Goal: Task Accomplishment & Management: Manage account settings

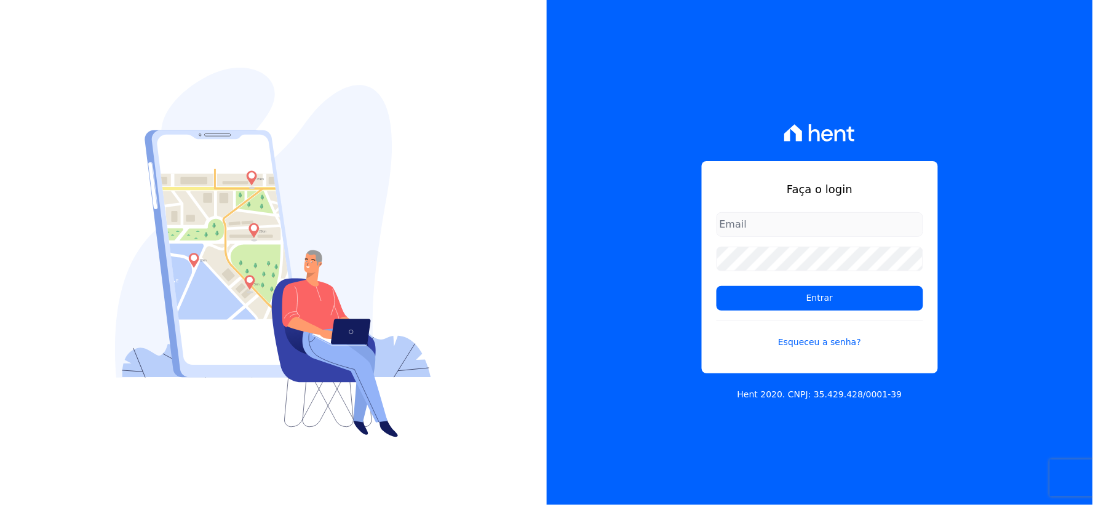
click at [816, 230] on input "email" at bounding box center [820, 224] width 207 height 25
type input "[EMAIL_ADDRESS][DOMAIN_NAME]"
click at [636, 268] on div "Faça o login [EMAIL_ADDRESS][DOMAIN_NAME] Entrar Esqueceu a senha? Hent 2020. C…" at bounding box center [820, 252] width 547 height 505
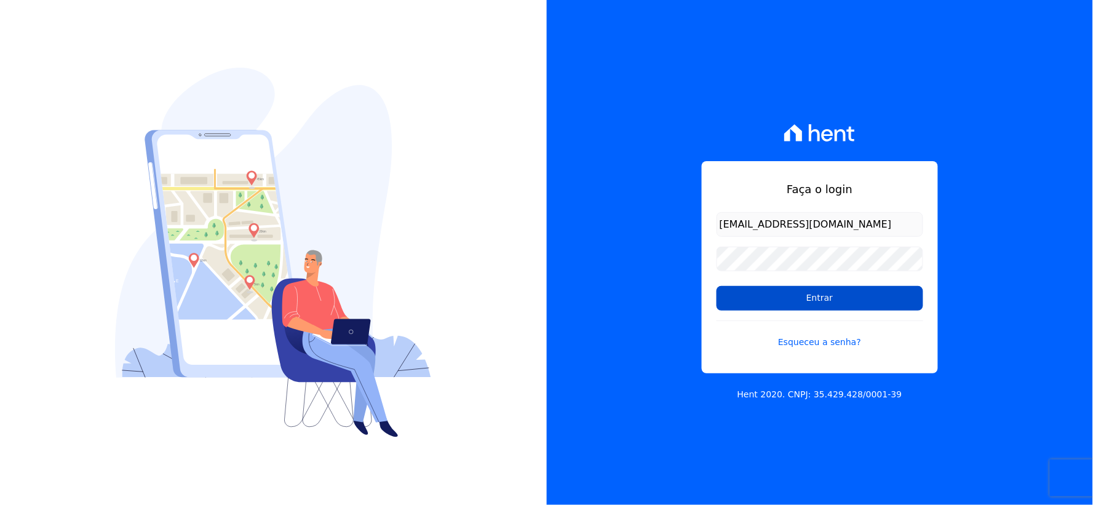
click at [738, 299] on input "Entrar" at bounding box center [820, 298] width 207 height 25
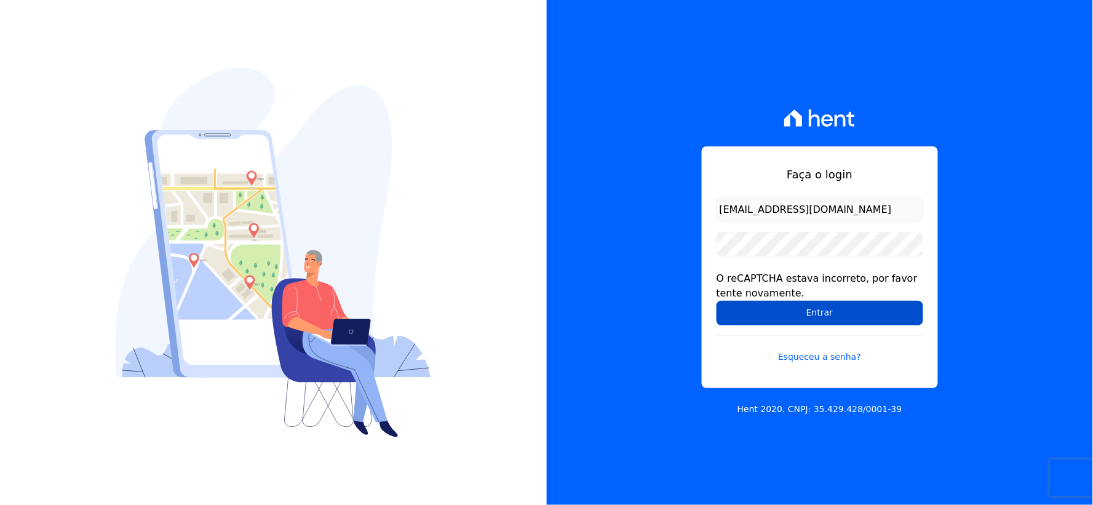
click at [728, 316] on input "Entrar" at bounding box center [820, 313] width 207 height 25
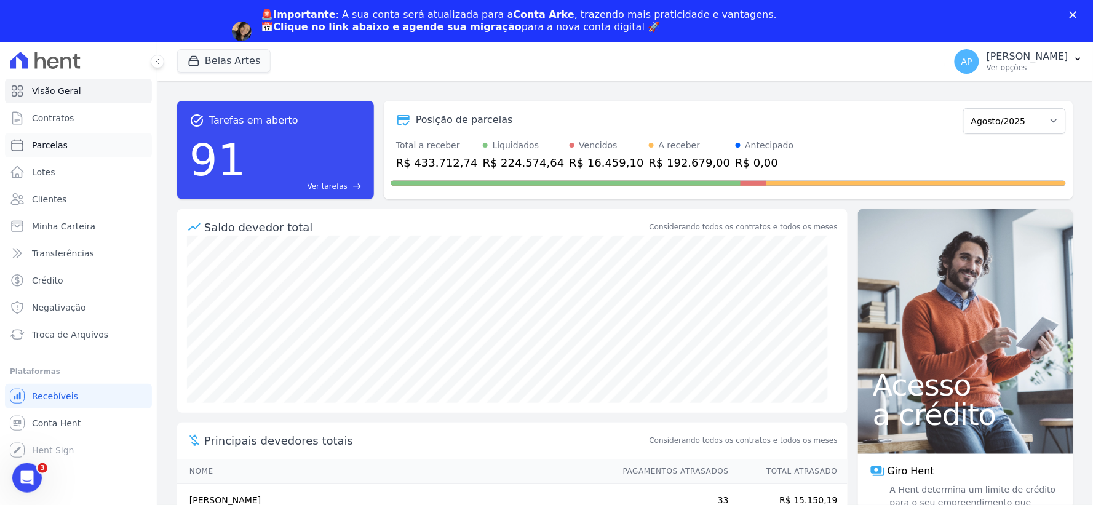
click at [56, 145] on span "Parcelas" at bounding box center [50, 145] width 36 height 12
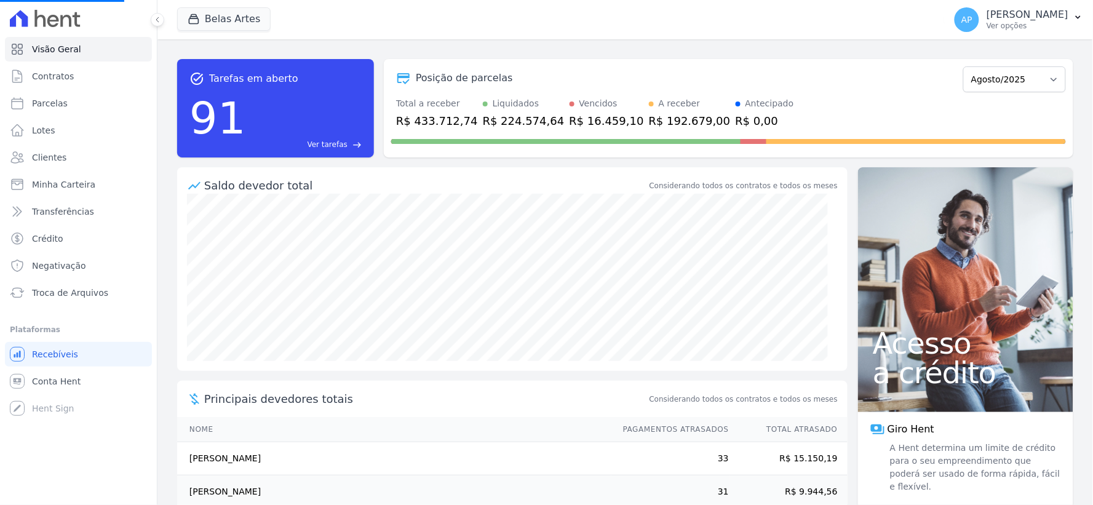
select select
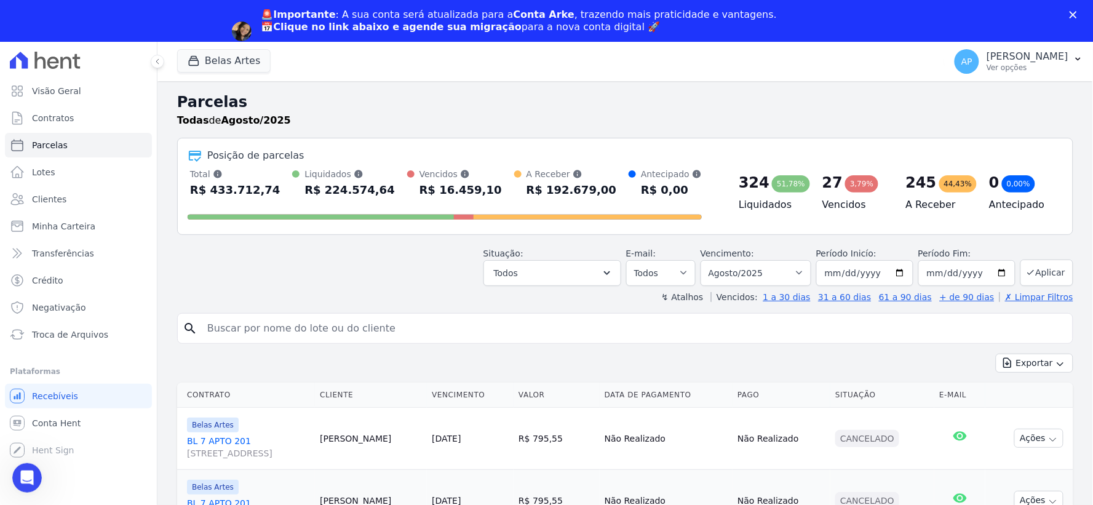
click at [290, 327] on input "search" at bounding box center [634, 328] width 868 height 25
paste input "João Victor Soares Moreira"
type input "João Victor Soares Moreira"
select select
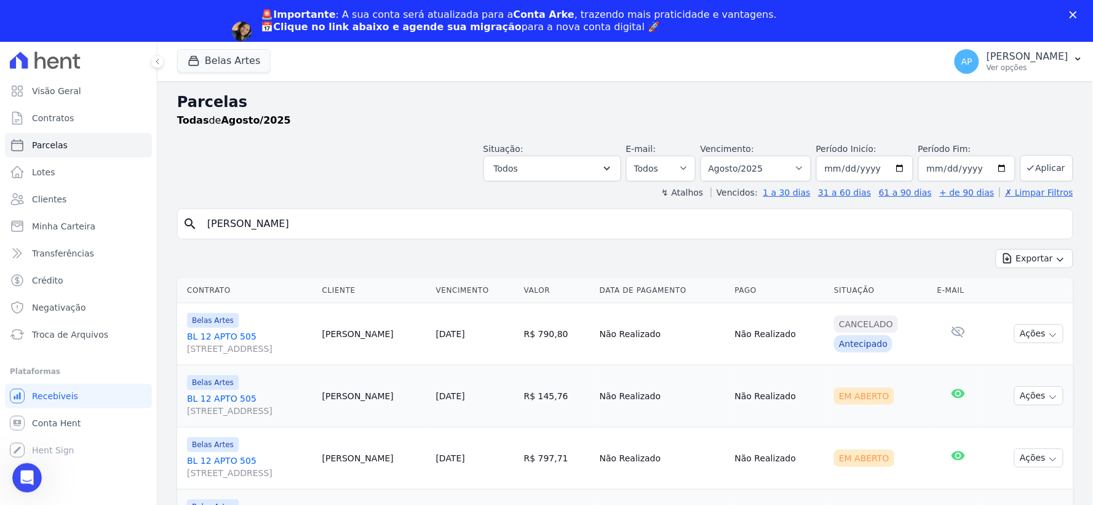
scroll to position [105, 0]
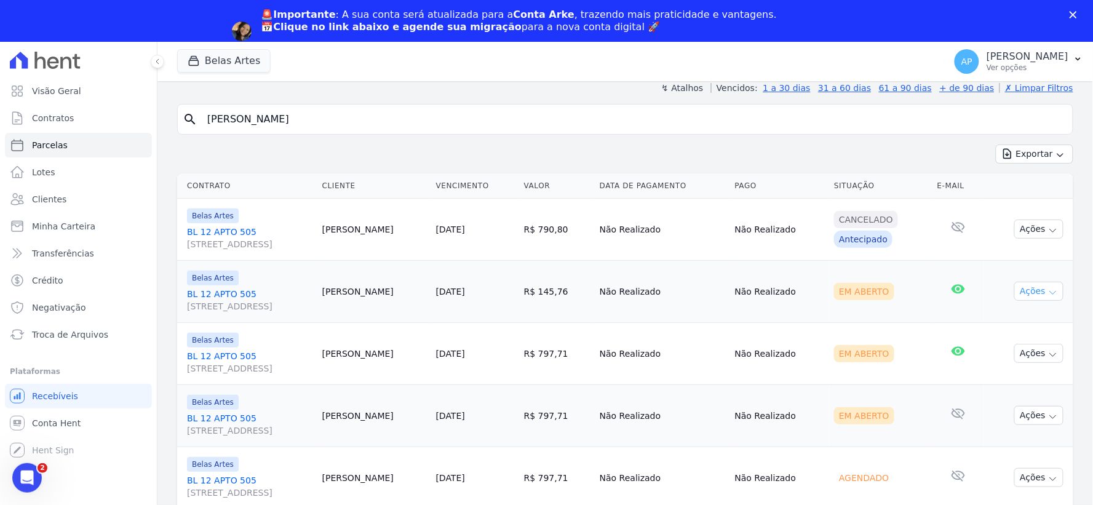
click at [1048, 288] on icon "button" at bounding box center [1053, 293] width 10 height 10
click at [998, 314] on link "Ver boleto" at bounding box center [1034, 319] width 118 height 23
click at [856, 365] on td "Em Aberto" at bounding box center [880, 353] width 103 height 62
click at [1026, 352] on button "Ações" at bounding box center [1039, 353] width 49 height 19
click at [1010, 373] on link "Ver boleto" at bounding box center [1034, 381] width 118 height 23
